Goal: Check status: Check status

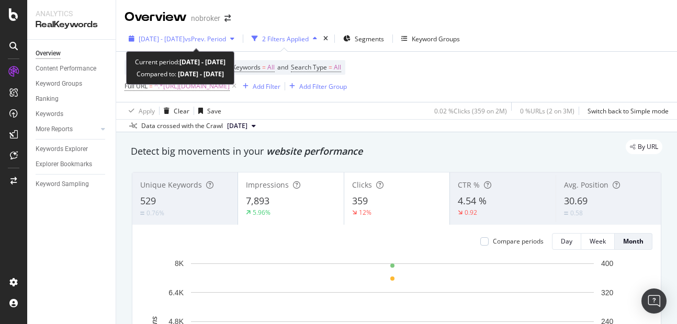
click at [185, 35] on span "[DATE] - [DATE]" at bounding box center [162, 39] width 46 height 9
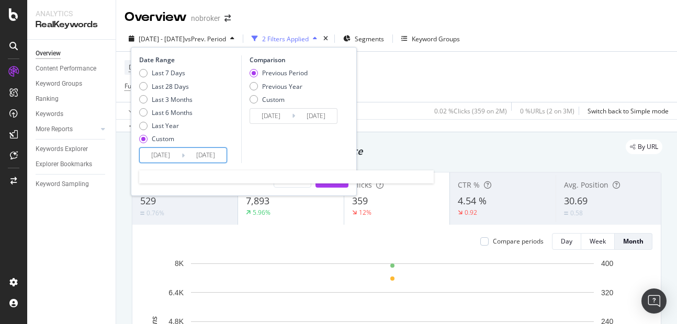
click at [215, 157] on input "[DATE]" at bounding box center [206, 155] width 42 height 15
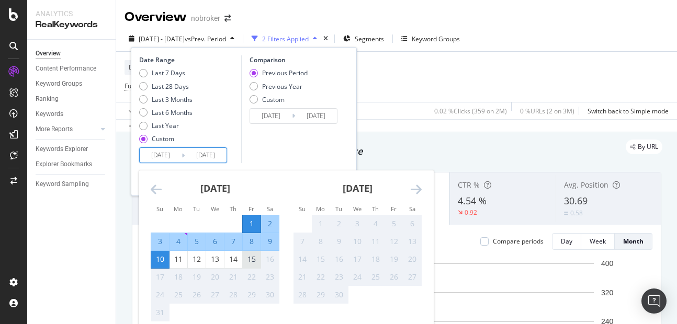
click at [257, 254] on div "15" at bounding box center [252, 259] width 18 height 17
type input "[DATE]"
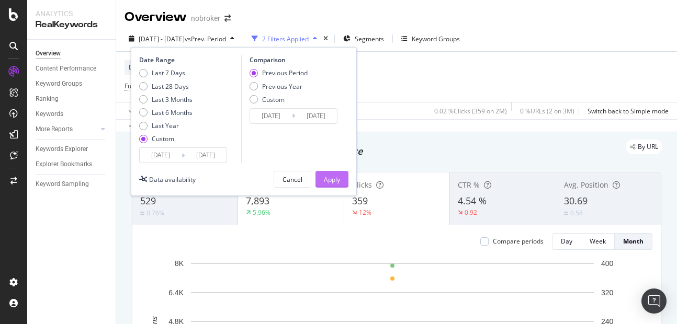
click at [320, 184] on button "Apply" at bounding box center [331, 179] width 33 height 17
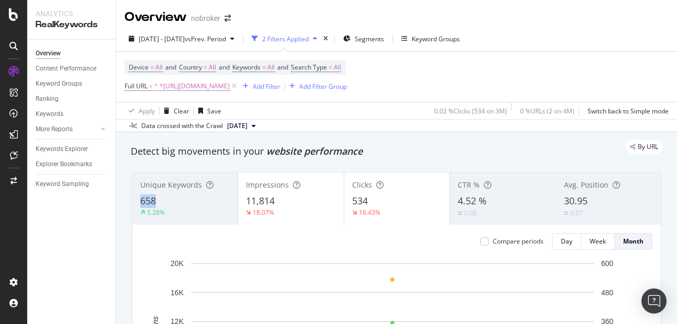
copy span "658"
drag, startPoint x: 141, startPoint y: 203, endPoint x: 157, endPoint y: 203, distance: 16.2
click at [157, 203] on div "658" at bounding box center [184, 202] width 89 height 14
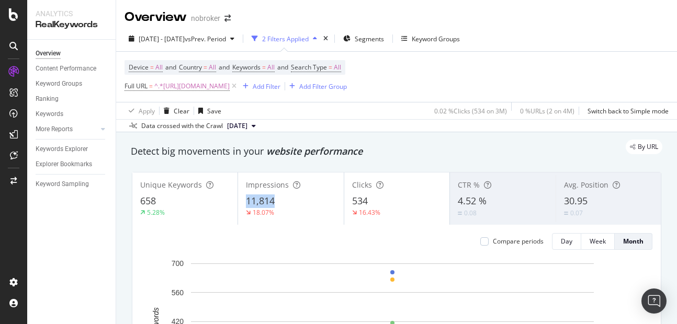
copy span "11,814"
drag, startPoint x: 242, startPoint y: 203, endPoint x: 286, endPoint y: 202, distance: 43.9
click at [286, 202] on div "Impressions 11,814 18.07%" at bounding box center [290, 198] width 105 height 47
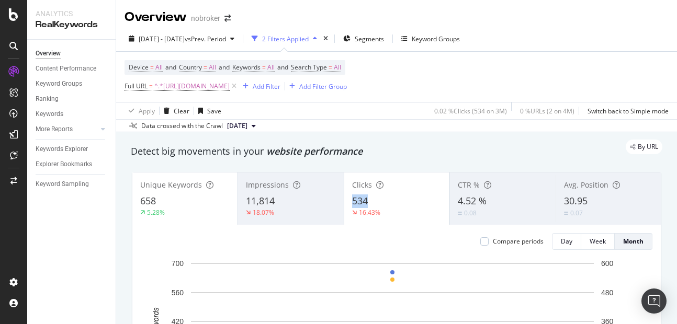
copy span "534"
drag, startPoint x: 346, startPoint y: 195, endPoint x: 397, endPoint y: 200, distance: 51.0
click at [397, 200] on div "Clicks 534 16.43%" at bounding box center [396, 198] width 105 height 47
